Goal: Obtain resource: Obtain resource

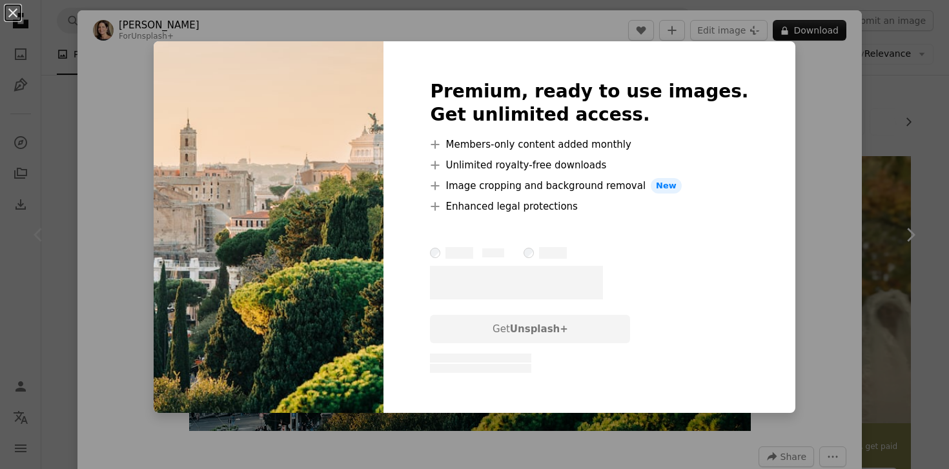
scroll to position [202, 0]
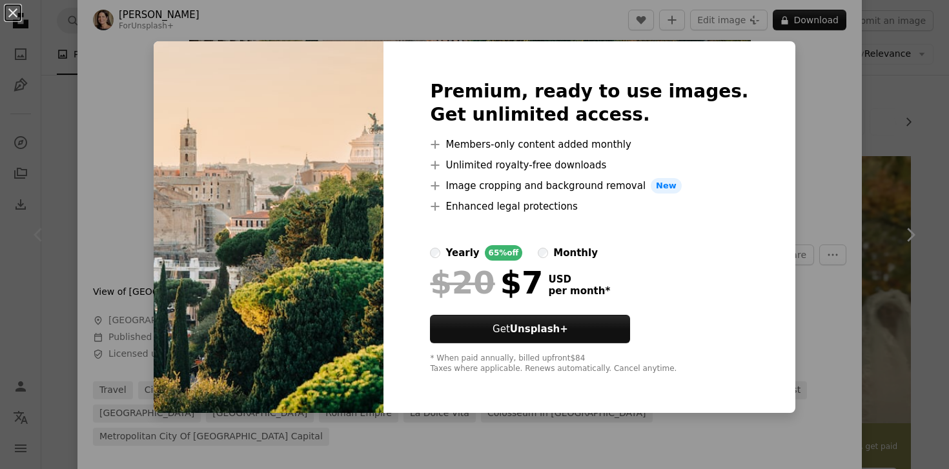
click at [828, 119] on div "An X shape Premium, ready to use images. Get unlimited access. A plus sign Memb…" at bounding box center [474, 234] width 949 height 469
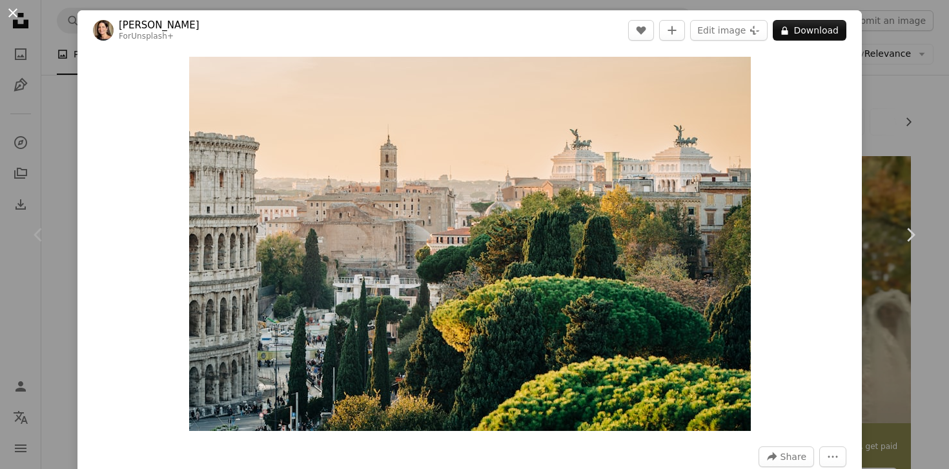
click at [12, 13] on button "An X shape" at bounding box center [12, 12] width 15 height 15
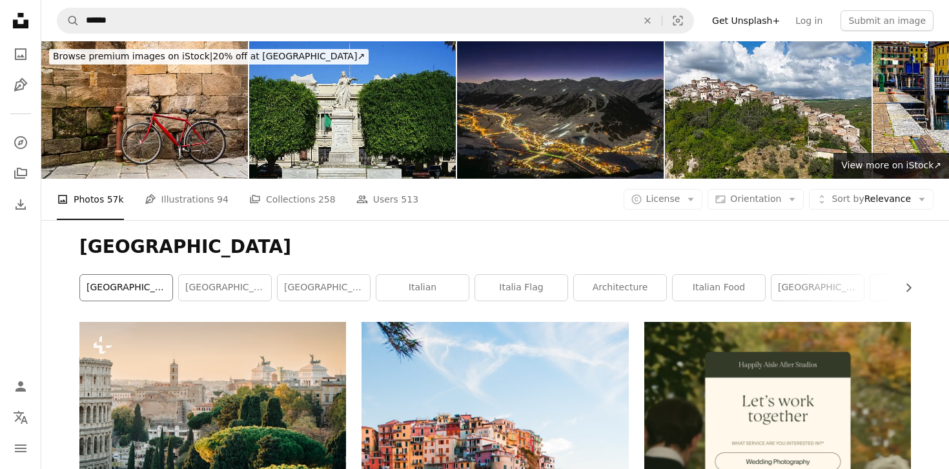
click at [100, 286] on link "[GEOGRAPHIC_DATA]" at bounding box center [126, 288] width 92 height 26
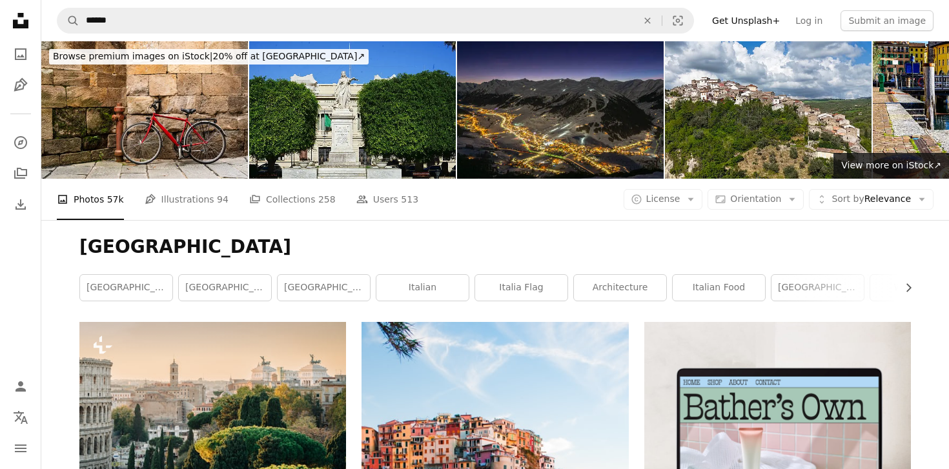
scroll to position [95, 0]
